Goal: Find specific page/section

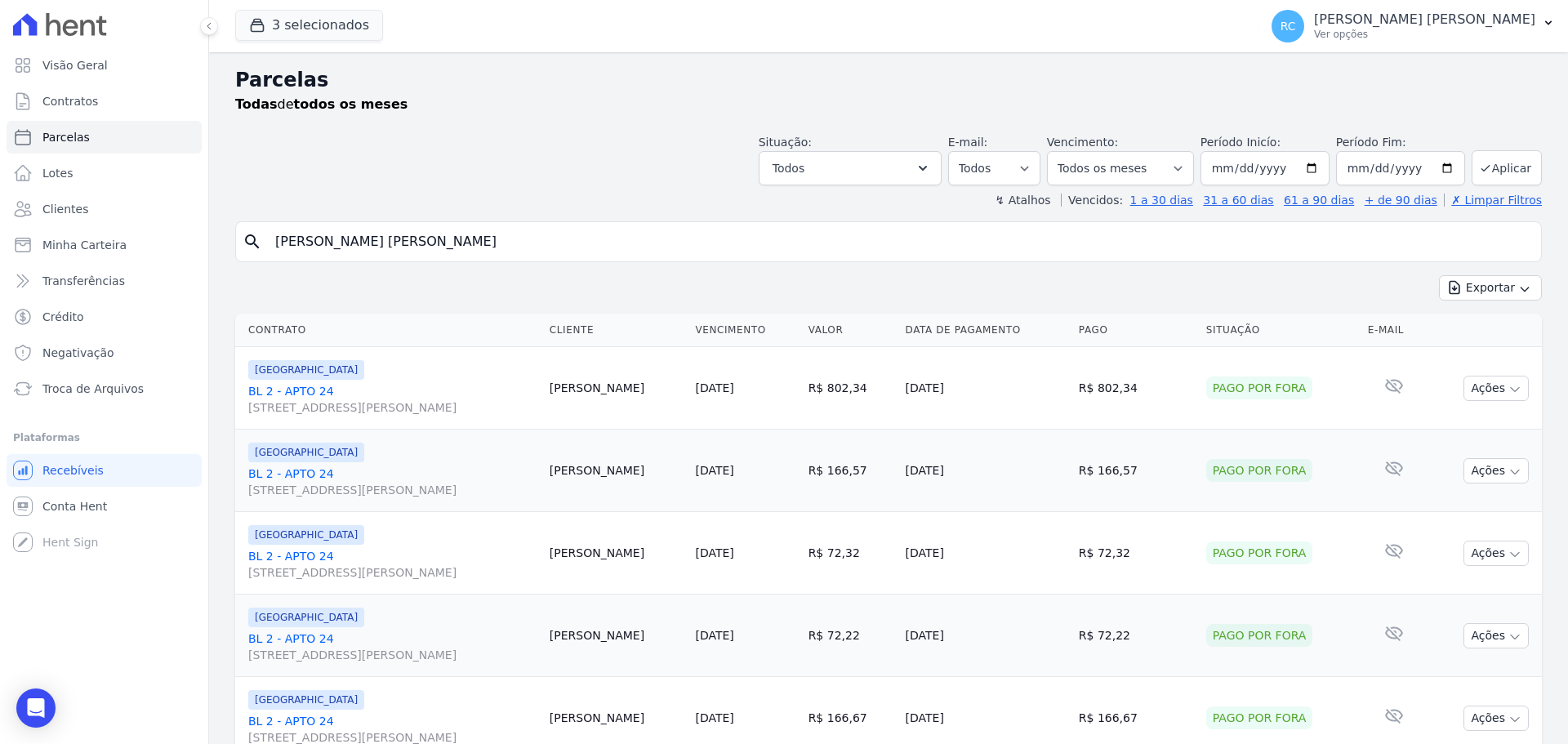
select select
type input "[PERSON_NAME] [PERSON_NAME]"
select select
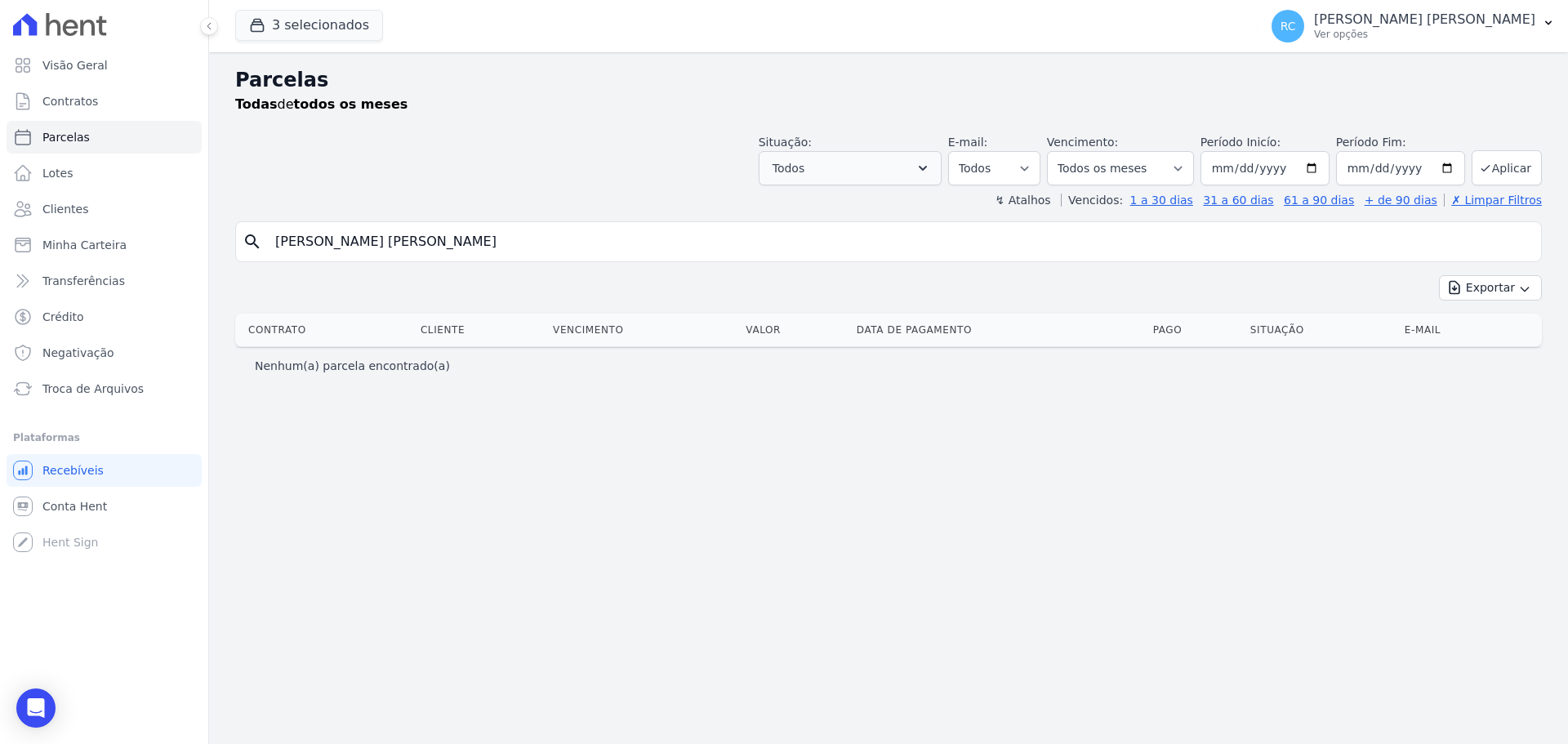
drag, startPoint x: 372, startPoint y: 240, endPoint x: 852, endPoint y: 181, distance: 483.6
click at [853, 183] on div "Parcelas Todas de todos os meses Situação: Agendado Em Aberto Pago Processando …" at bounding box center [889, 398] width 1359 height 692
type input "[PERSON_NAME]"
select select
drag, startPoint x: 139, startPoint y: 249, endPoint x: 3, endPoint y: 268, distance: 137.3
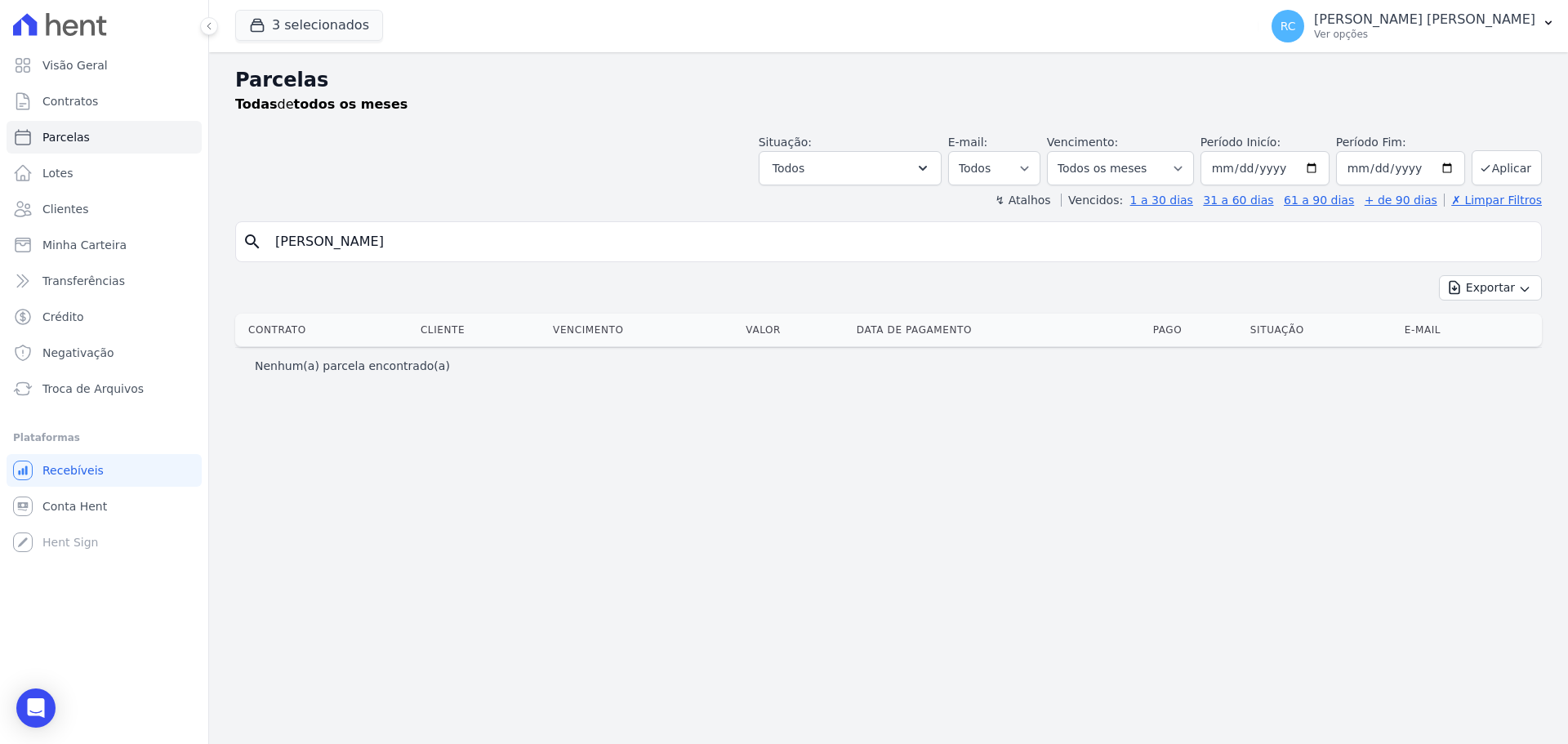
click at [3, 268] on div "Visão Geral Contratos [GEOGRAPHIC_DATA] Lotes Clientes Minha Carteira Transferê…" at bounding box center [784, 372] width 1568 height 744
paste input "[PERSON_NAME] [PERSON_NAME]"
type input "[PERSON_NAME] [PERSON_NAME]"
select select
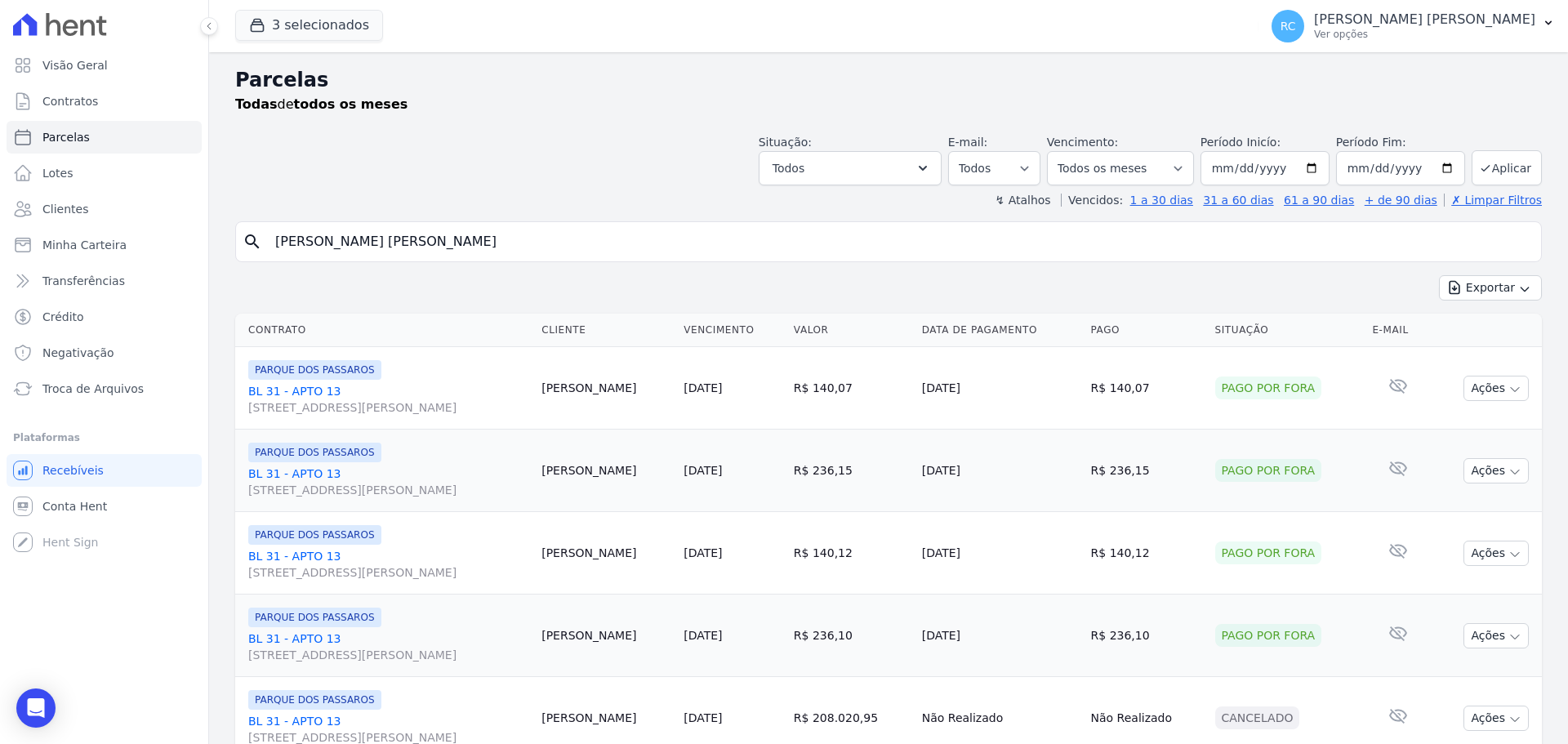
click at [544, 249] on input "[PERSON_NAME] [PERSON_NAME]" at bounding box center [900, 241] width 1269 height 33
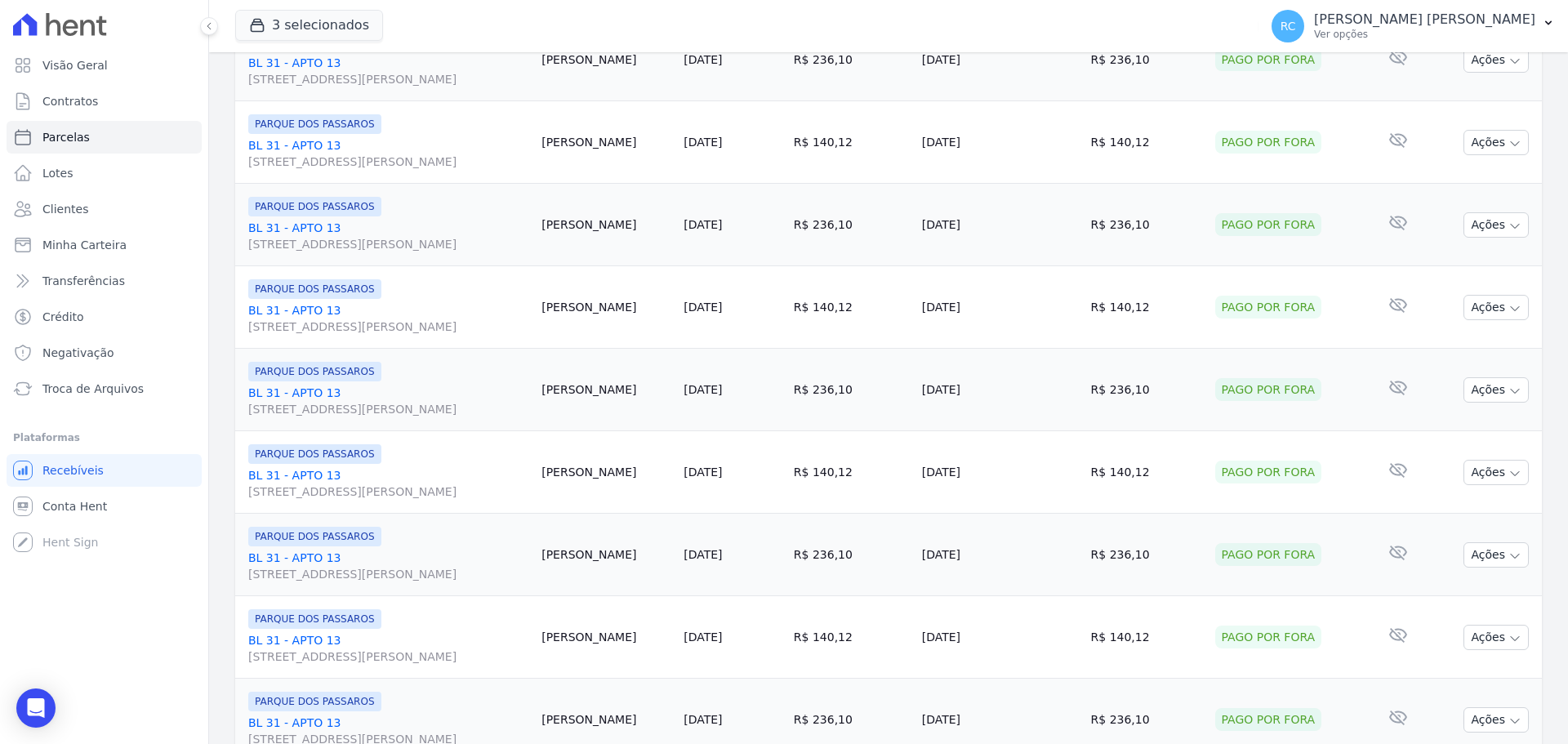
scroll to position [1737, 0]
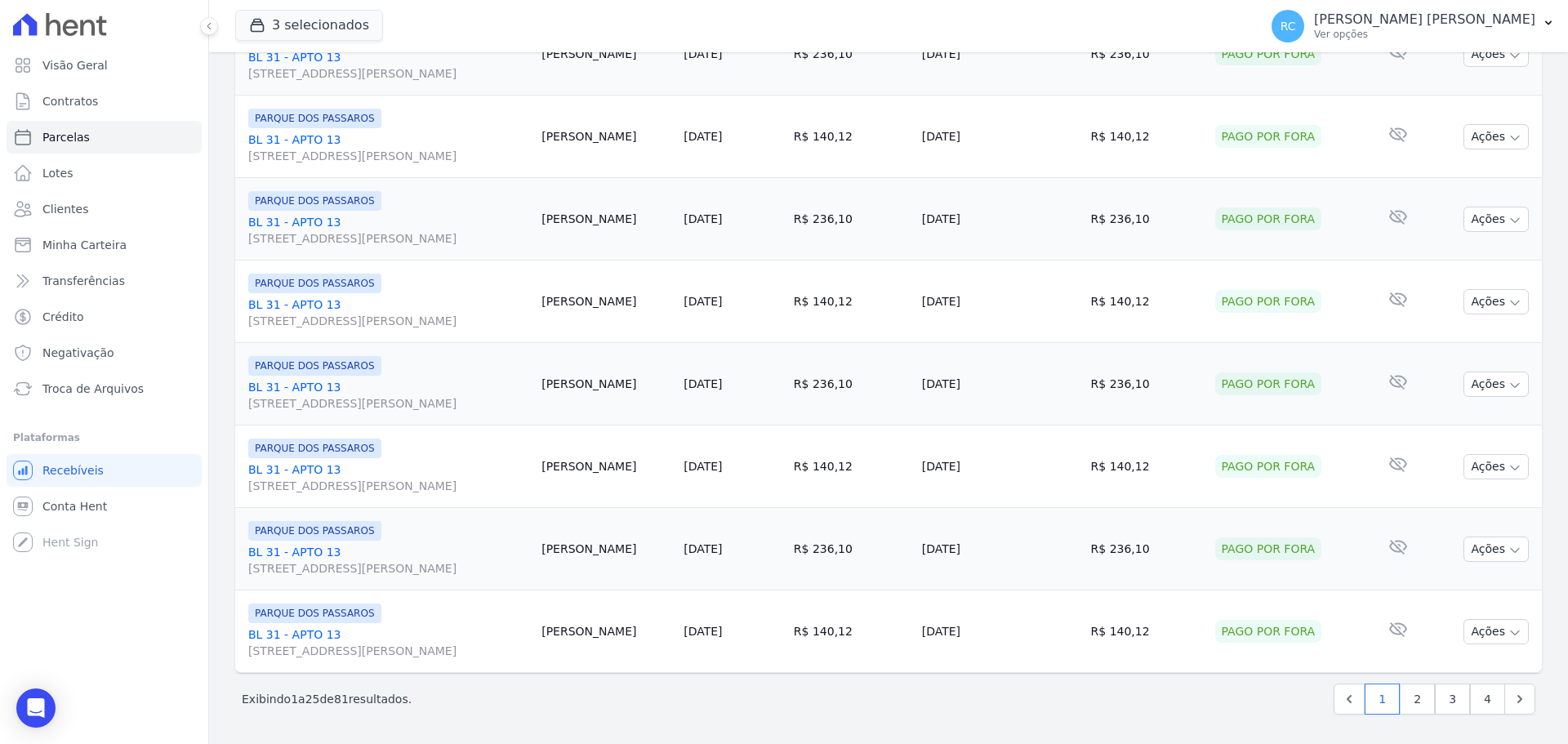
type input "[PERSON_NAME] [PERSON_NAME]"
click at [714, 401] on td "[DATE]" at bounding box center [731, 384] width 110 height 82
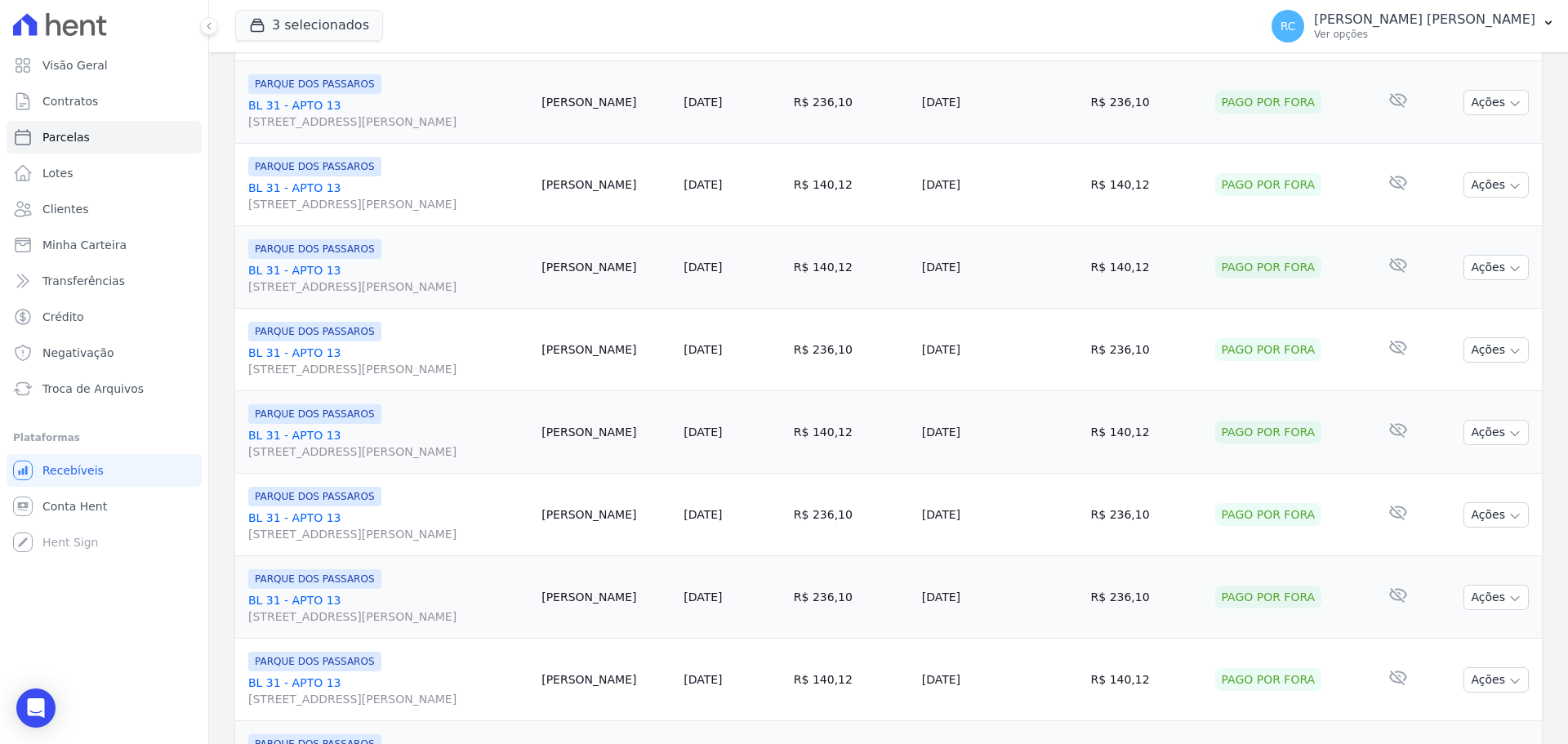
scroll to position [430, 0]
